Goal: Book appointment/travel/reservation

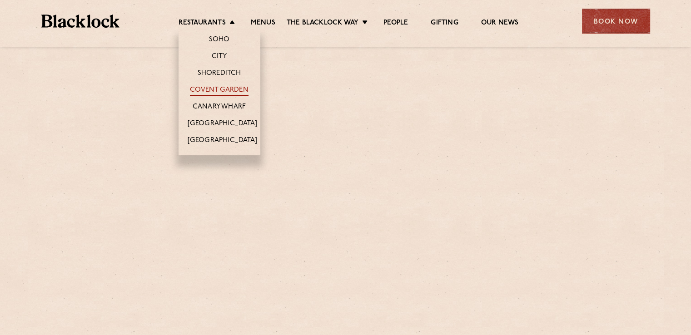
click at [235, 88] on link "Covent Garden" at bounding box center [219, 91] width 59 height 10
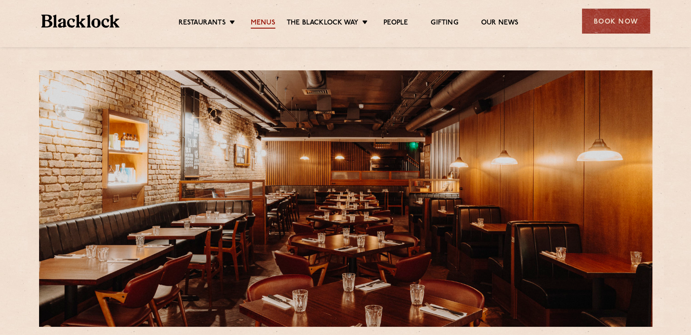
click at [267, 21] on link "Menus" at bounding box center [263, 24] width 25 height 10
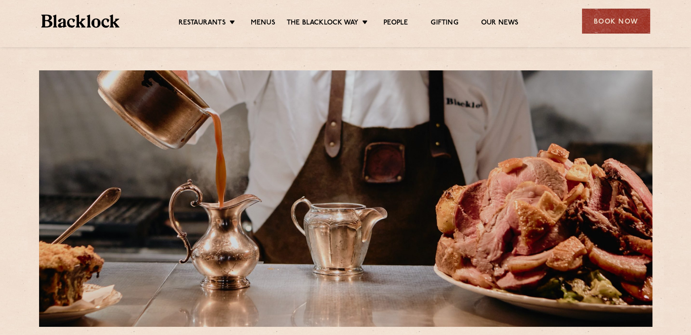
click at [616, 15] on div "Book Now" at bounding box center [616, 21] width 68 height 25
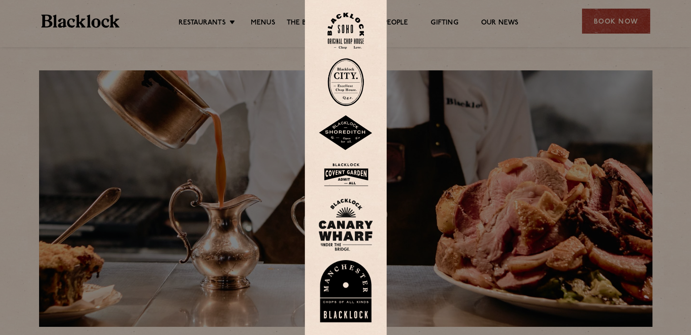
click at [349, 173] on img at bounding box center [345, 175] width 55 height 30
